Goal: Book appointment/travel/reservation

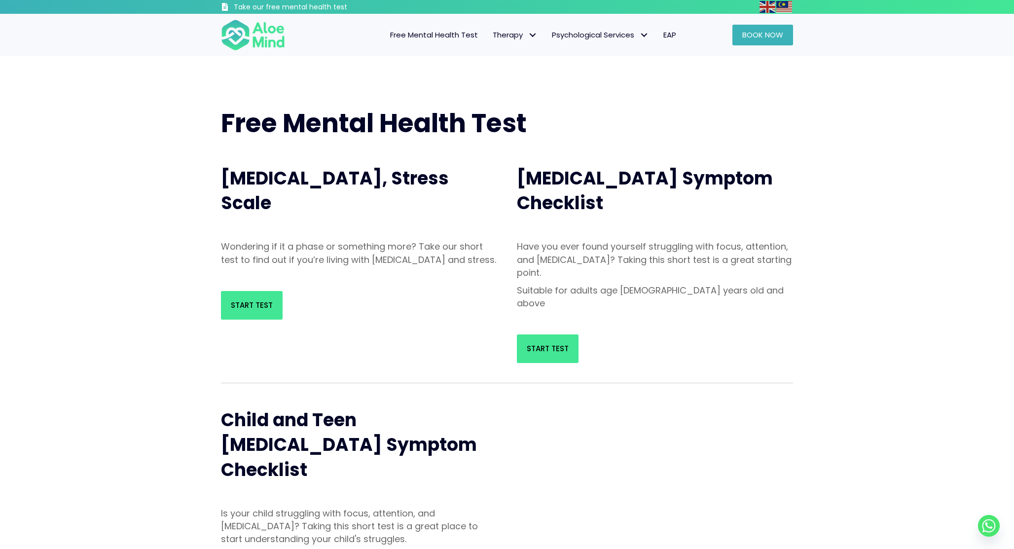
click at [764, 26] on link "Book Now" at bounding box center [762, 35] width 61 height 21
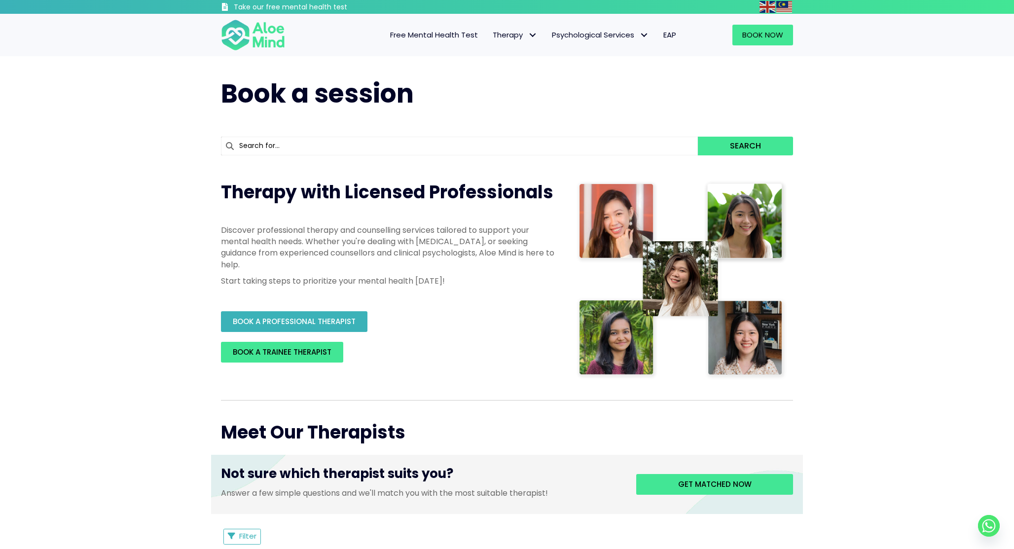
click at [322, 325] on link "BOOK A PROFESSIONAL THERAPIST" at bounding box center [294, 321] width 146 height 21
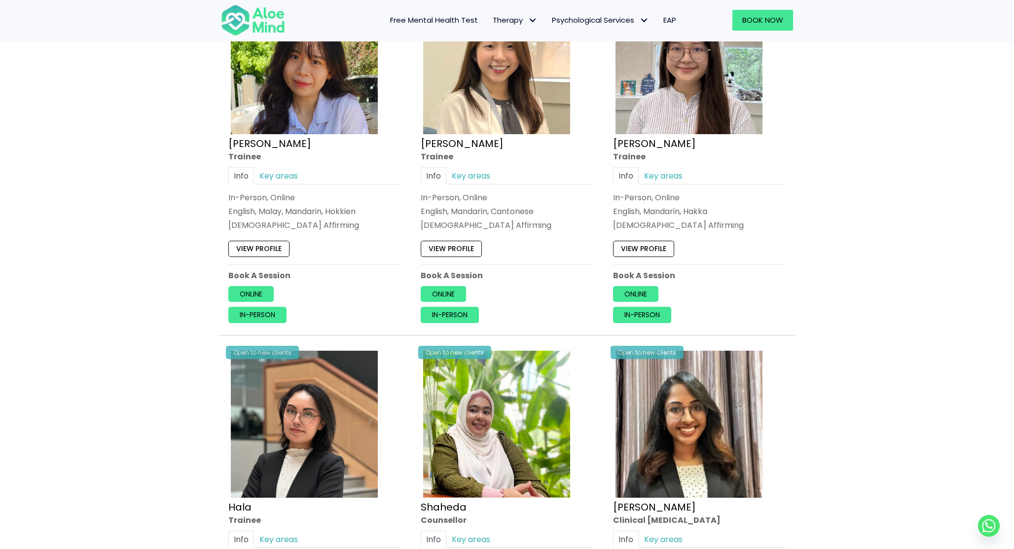
scroll to position [573, 0]
click at [286, 175] on link "Key areas" at bounding box center [278, 176] width 49 height 17
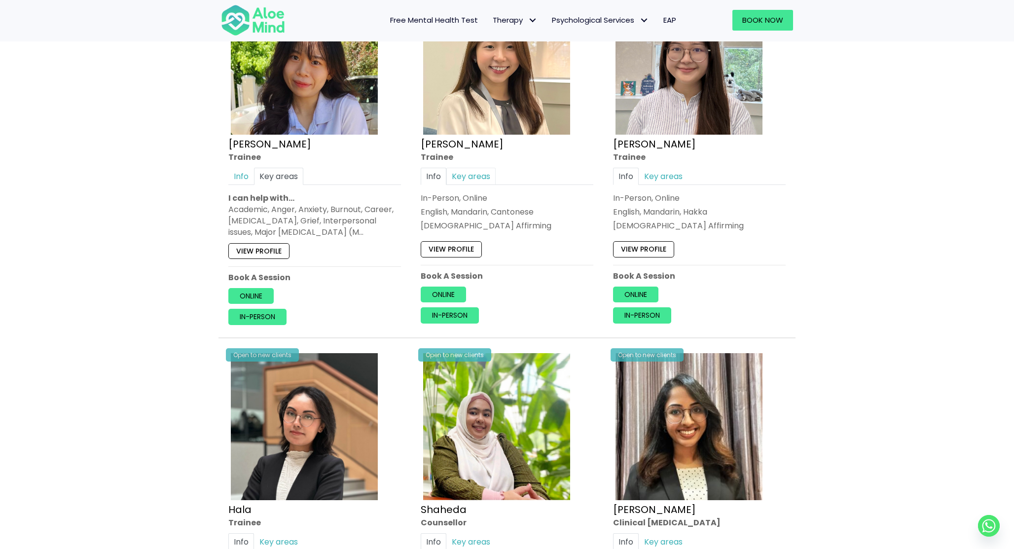
click at [468, 182] on link "Key areas" at bounding box center [470, 176] width 49 height 17
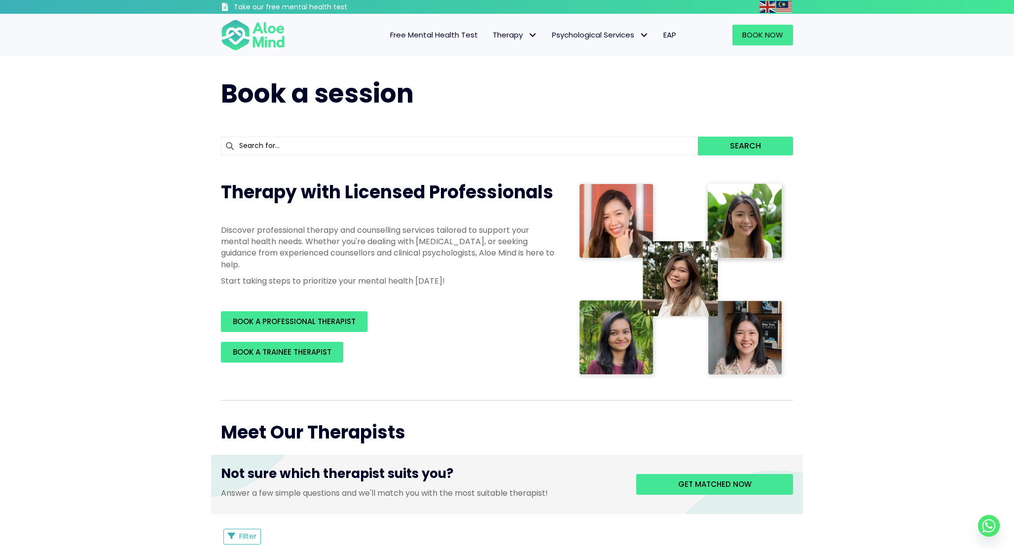
scroll to position [0, 0]
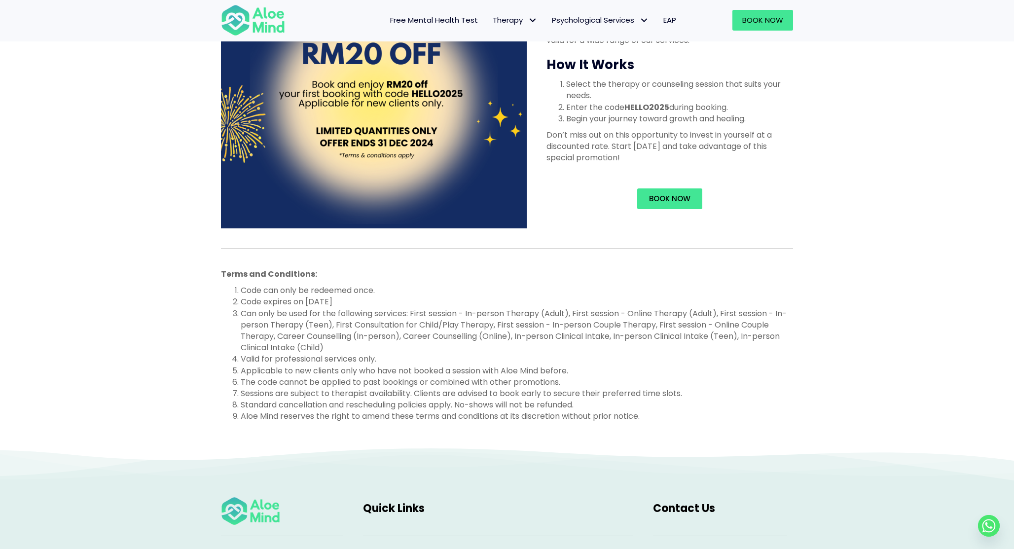
scroll to position [338, 0]
